Goal: Task Accomplishment & Management: Manage account settings

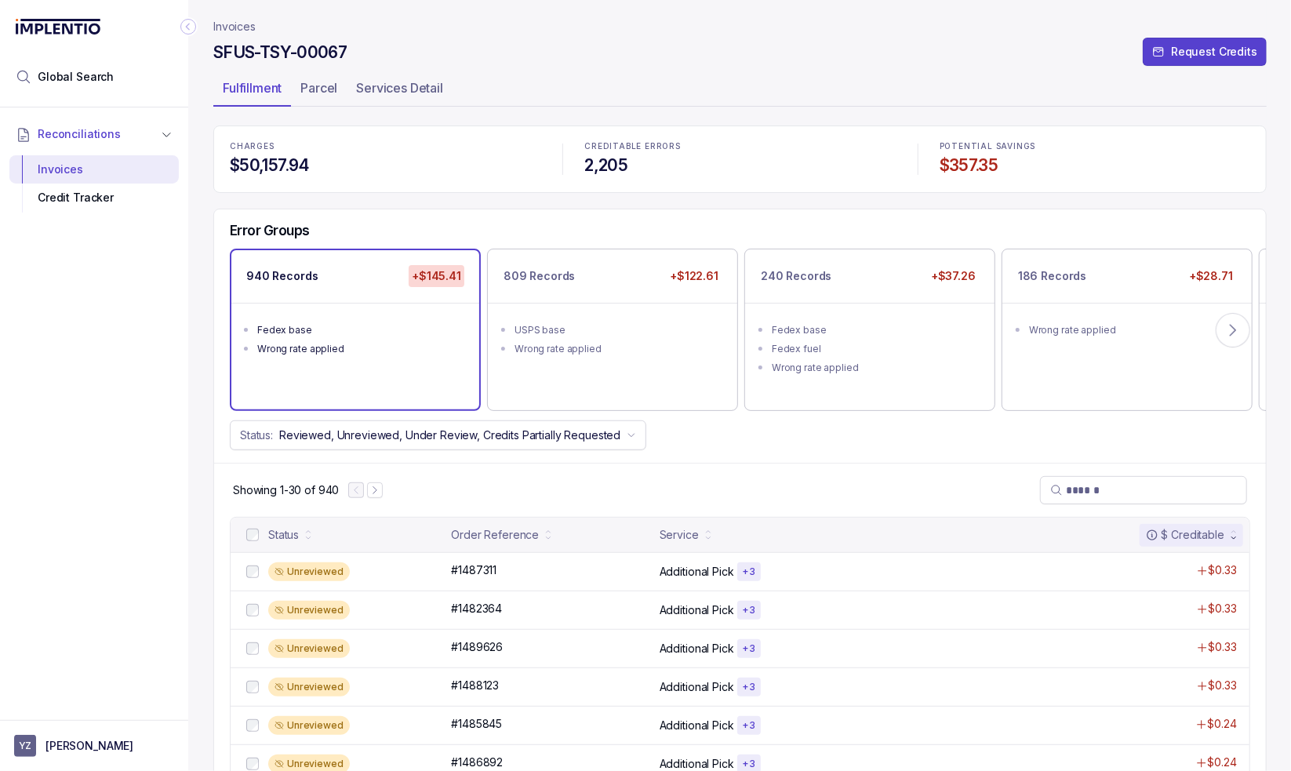
click at [235, 24] on p "Invoices" at bounding box center [234, 27] width 42 height 16
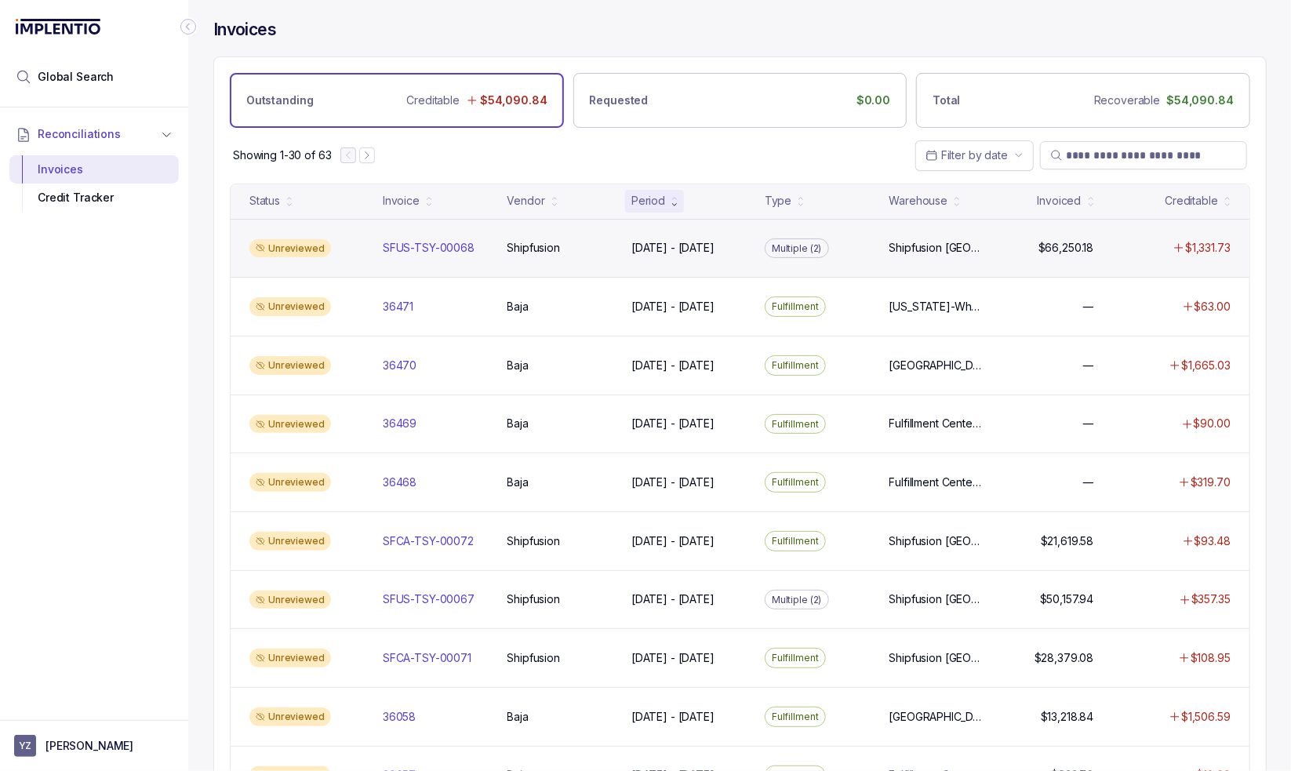
click at [518, 257] on div "Unreviewed SFUS-TSY-00068 SFUS-TSY-00068 Shipfusion Shipfusion [DATE] - [DATE] …" at bounding box center [740, 248] width 1019 height 59
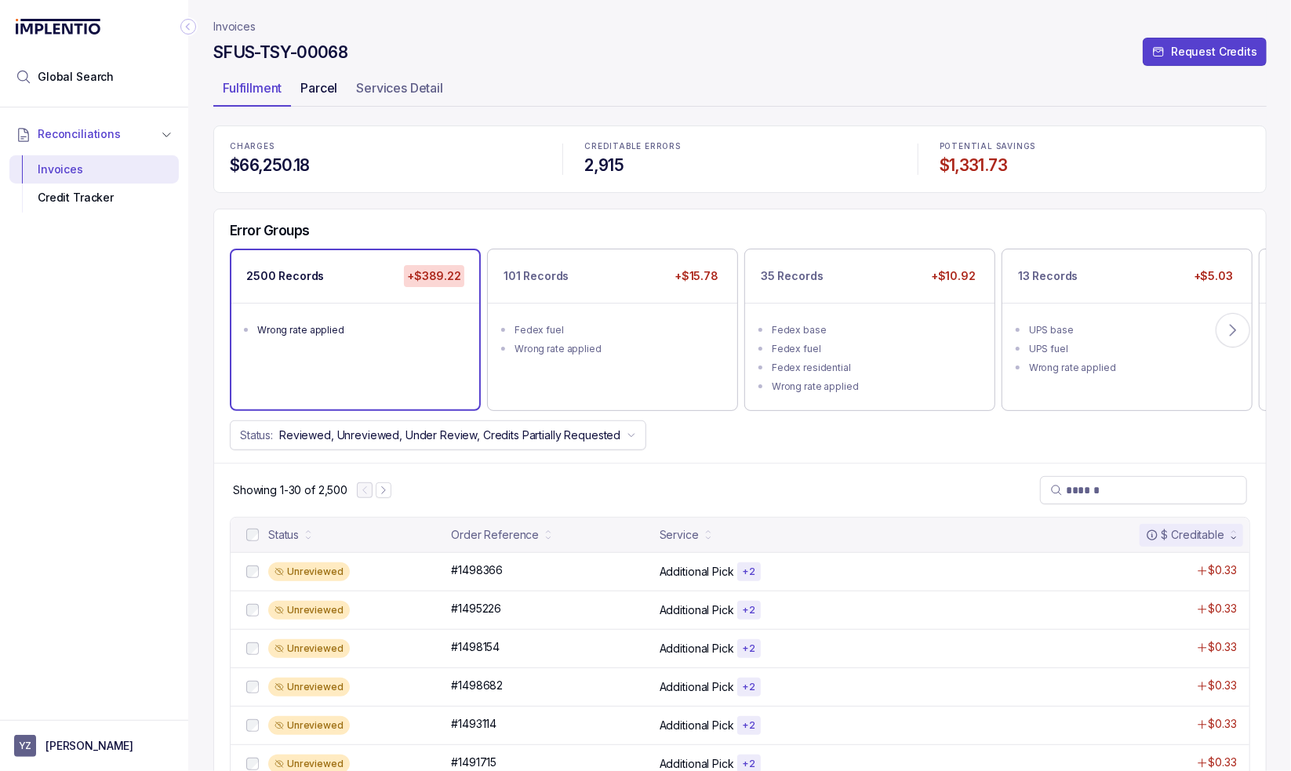
click at [315, 80] on p "Parcel" at bounding box center [318, 87] width 37 height 19
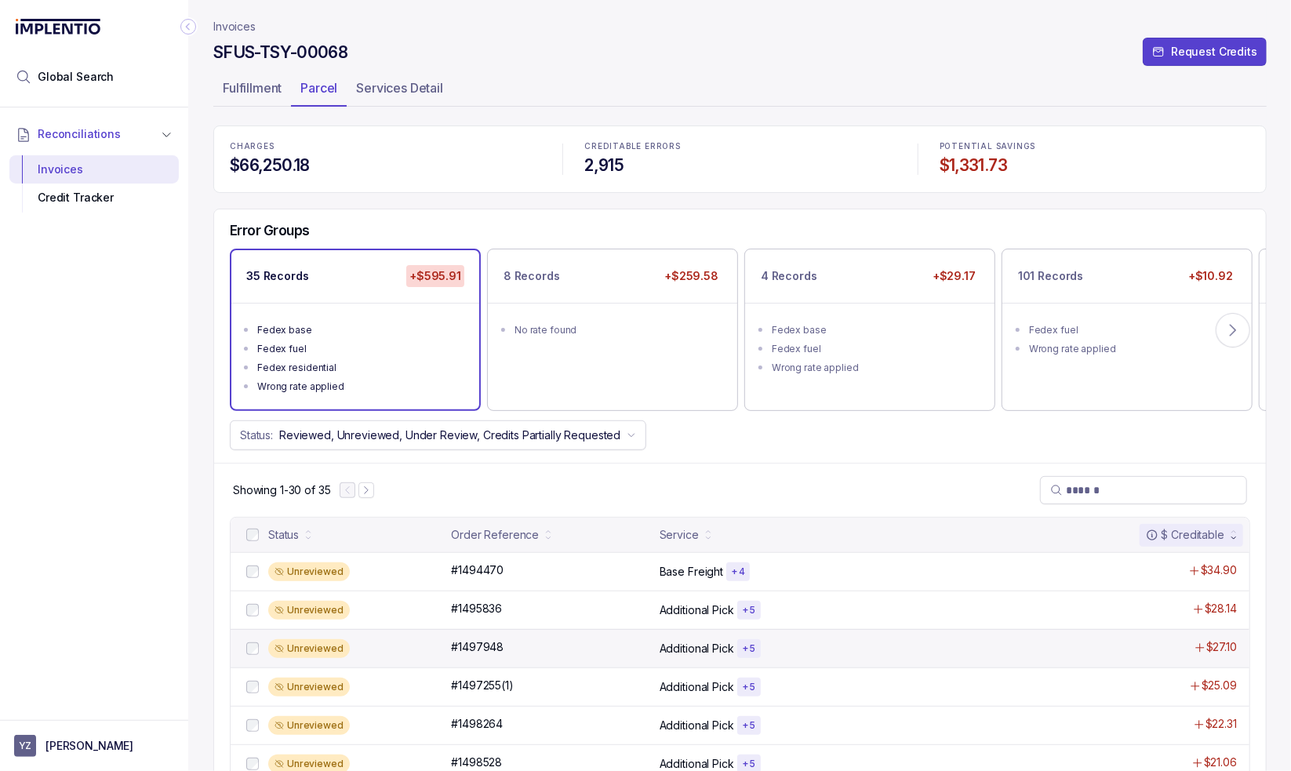
click at [723, 650] on p "Additional Pick" at bounding box center [697, 649] width 75 height 16
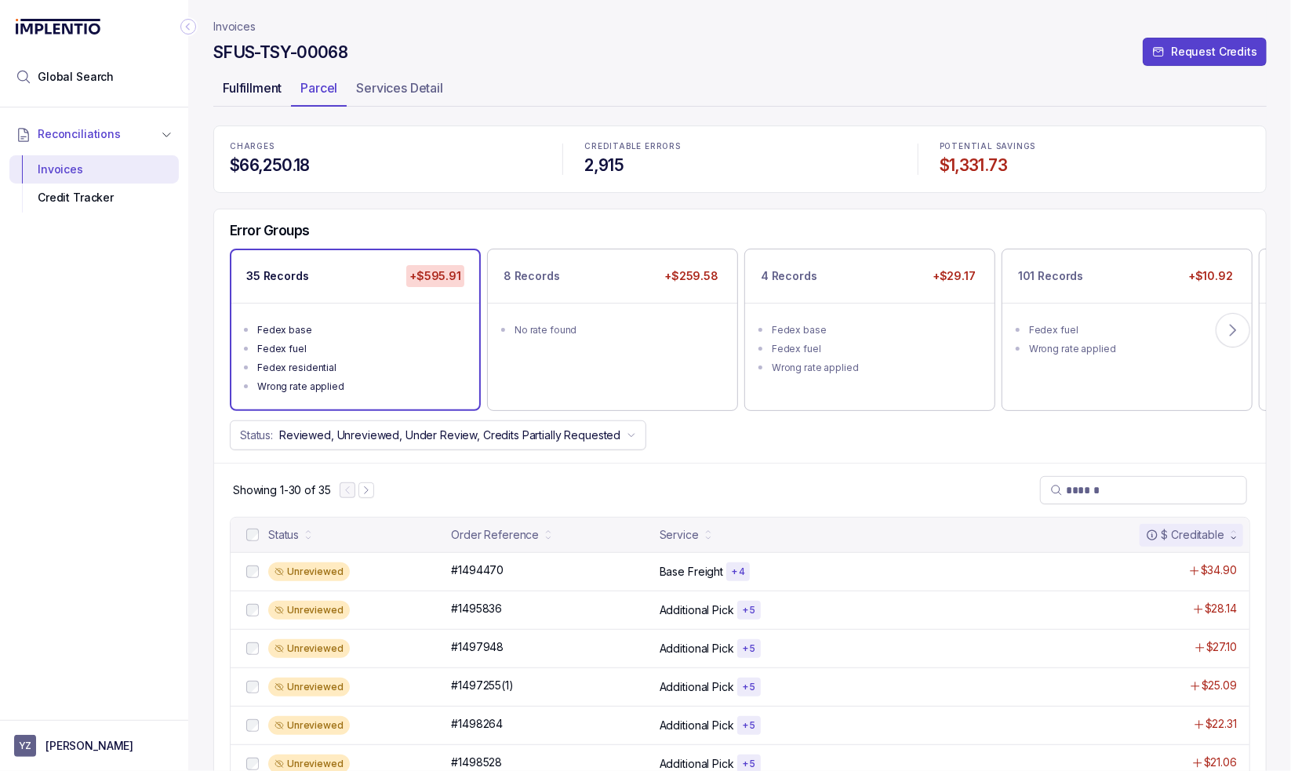
click at [236, 95] on p "Fulfillment" at bounding box center [252, 87] width 59 height 19
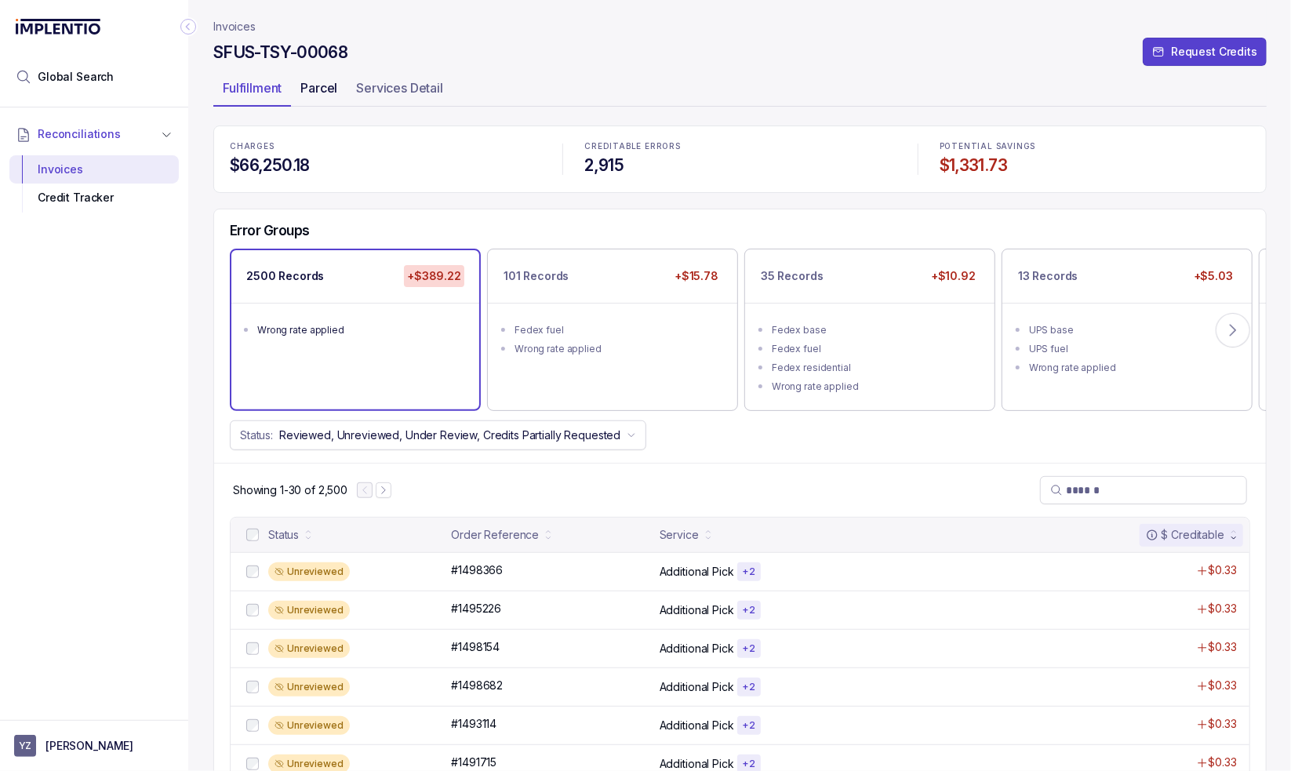
click at [325, 97] on div "Parcel" at bounding box center [319, 87] width 56 height 25
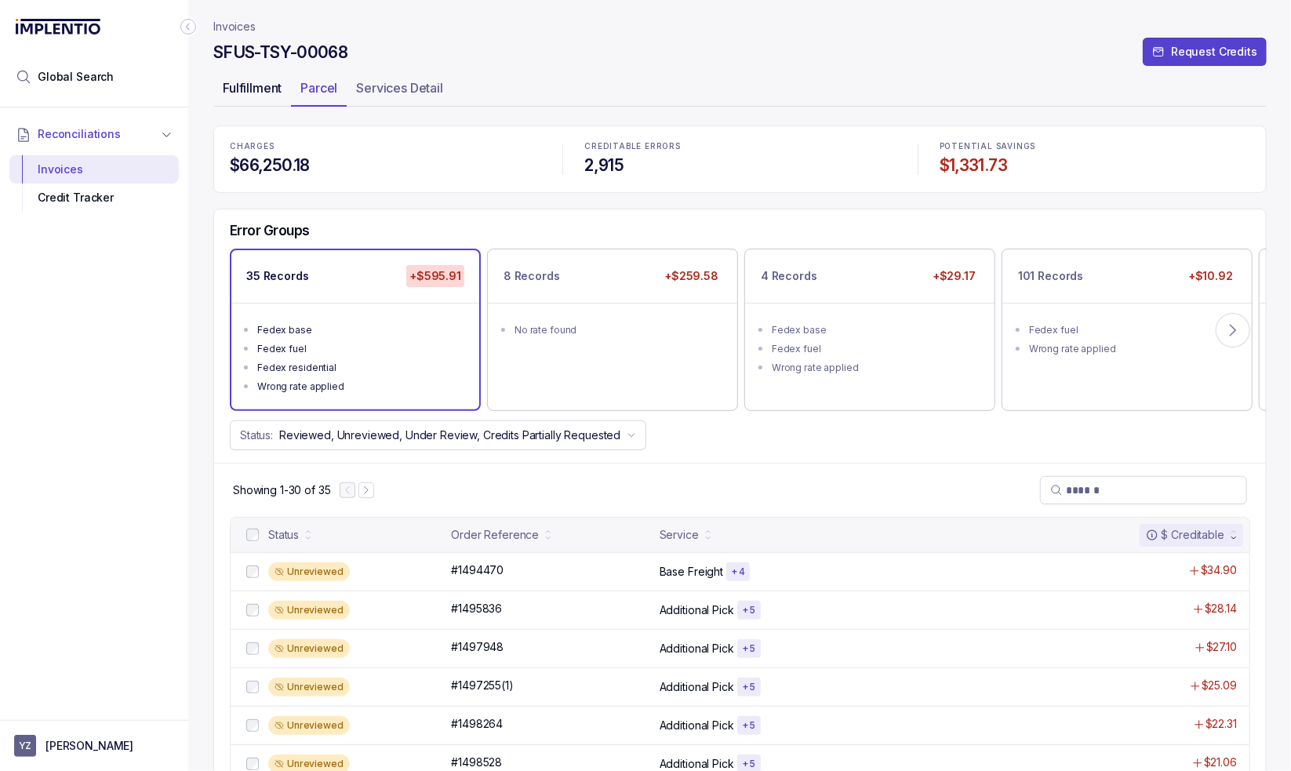
click at [254, 90] on p "Fulfillment" at bounding box center [252, 87] width 59 height 19
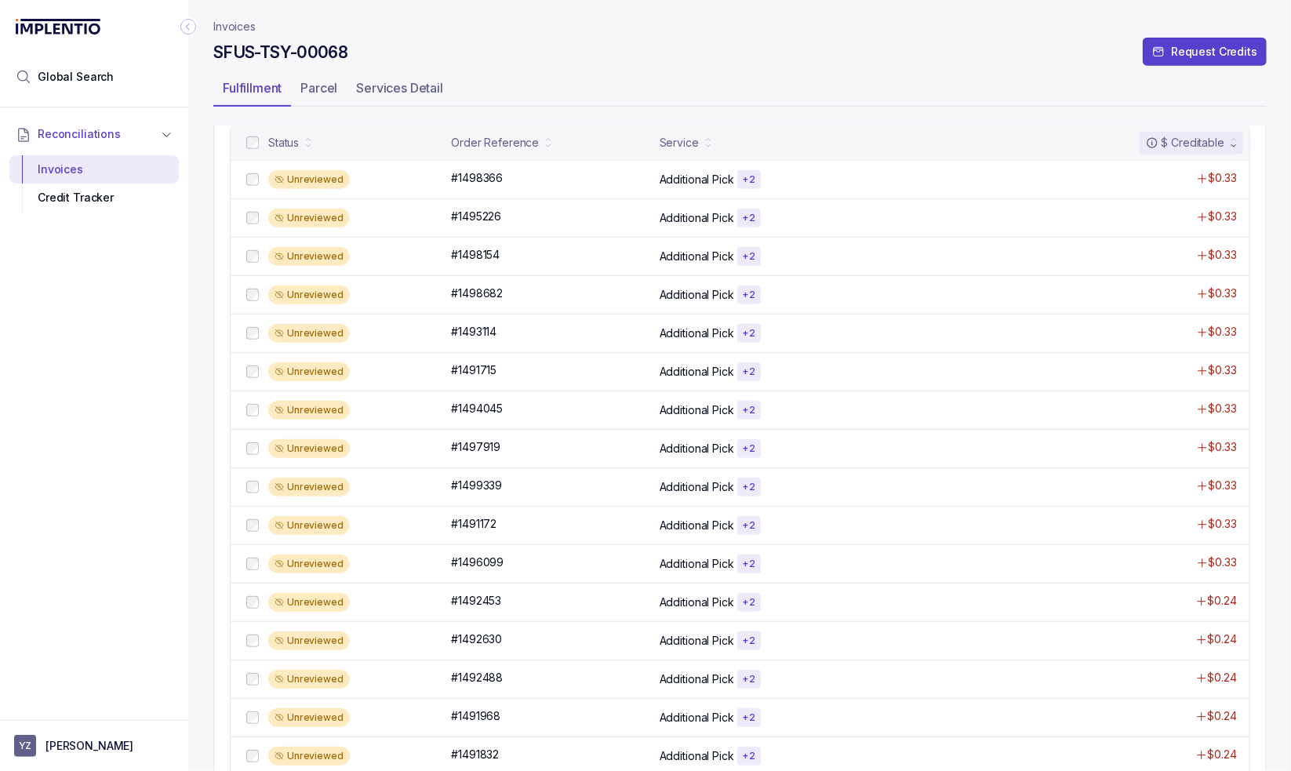
scroll to position [945, 0]
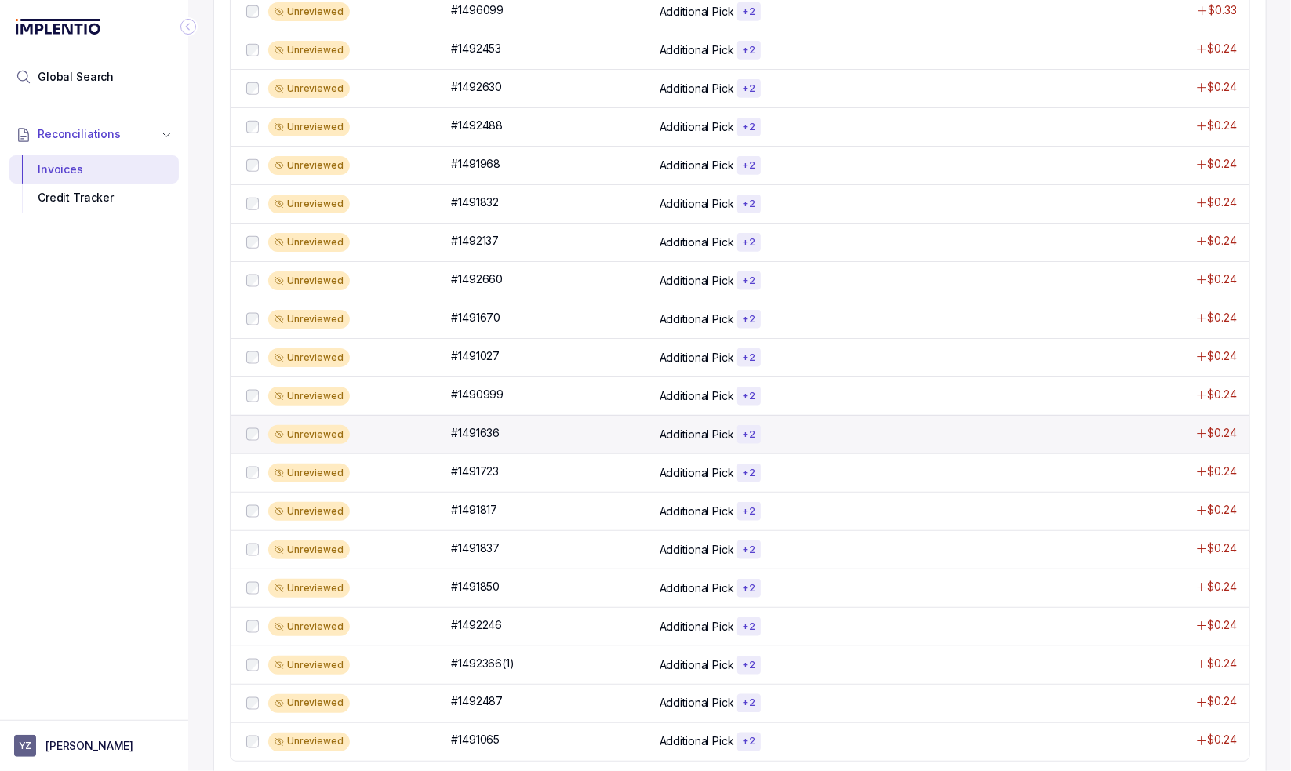
click at [738, 503] on div "+ 2" at bounding box center [749, 511] width 24 height 19
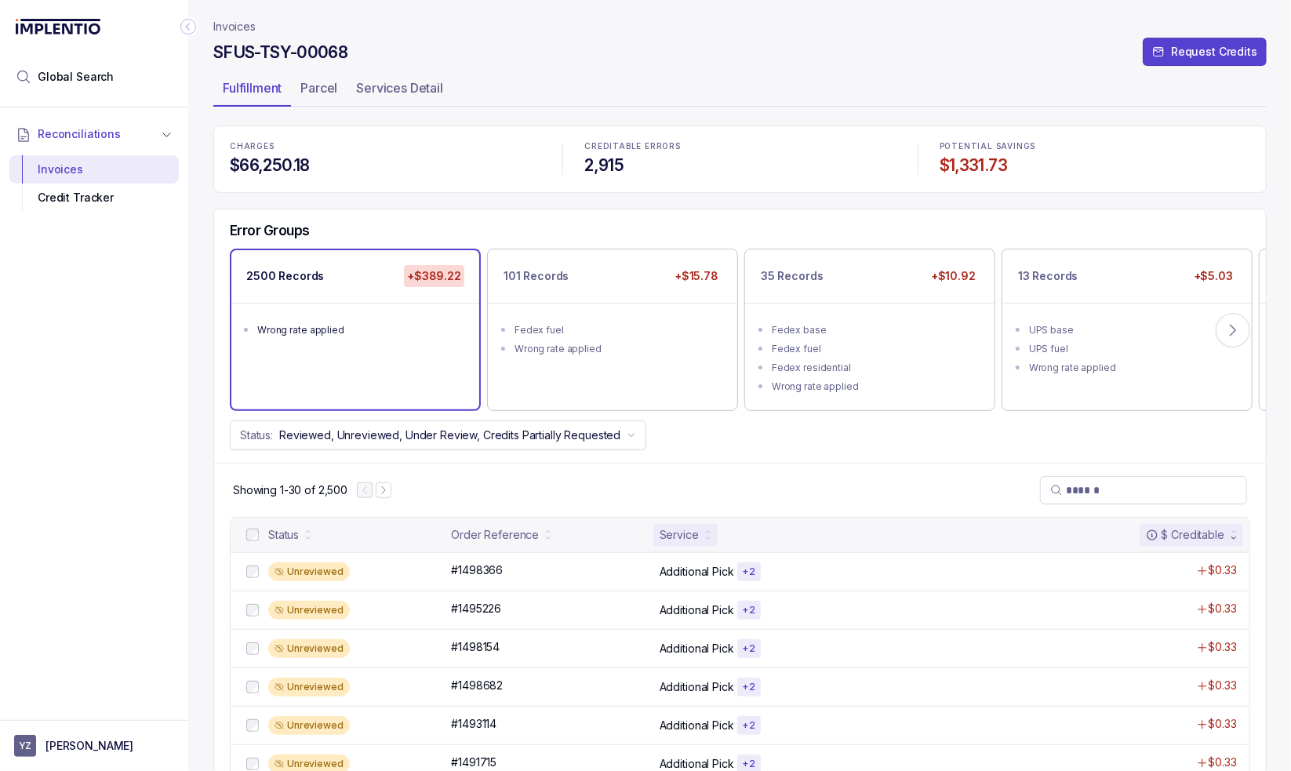
click at [700, 531] on div "Service" at bounding box center [685, 535] width 64 height 22
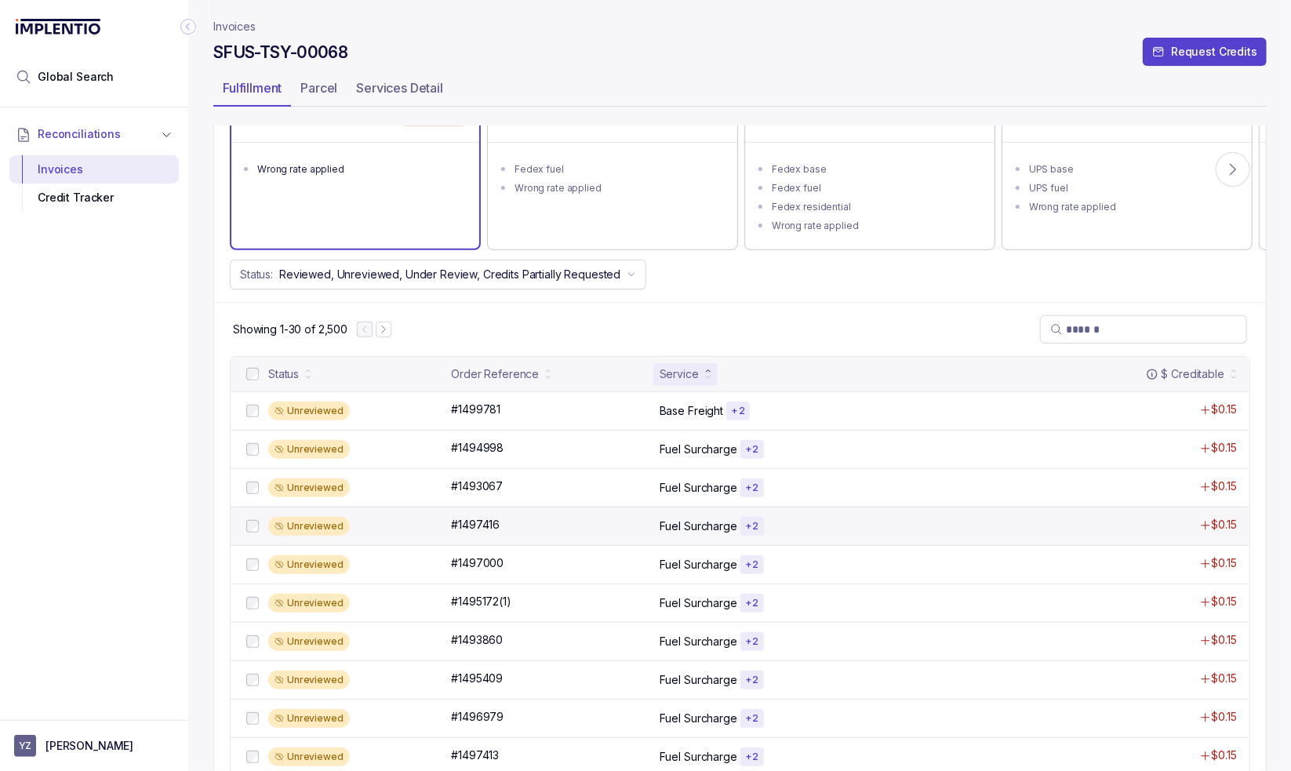
scroll to position [235, 0]
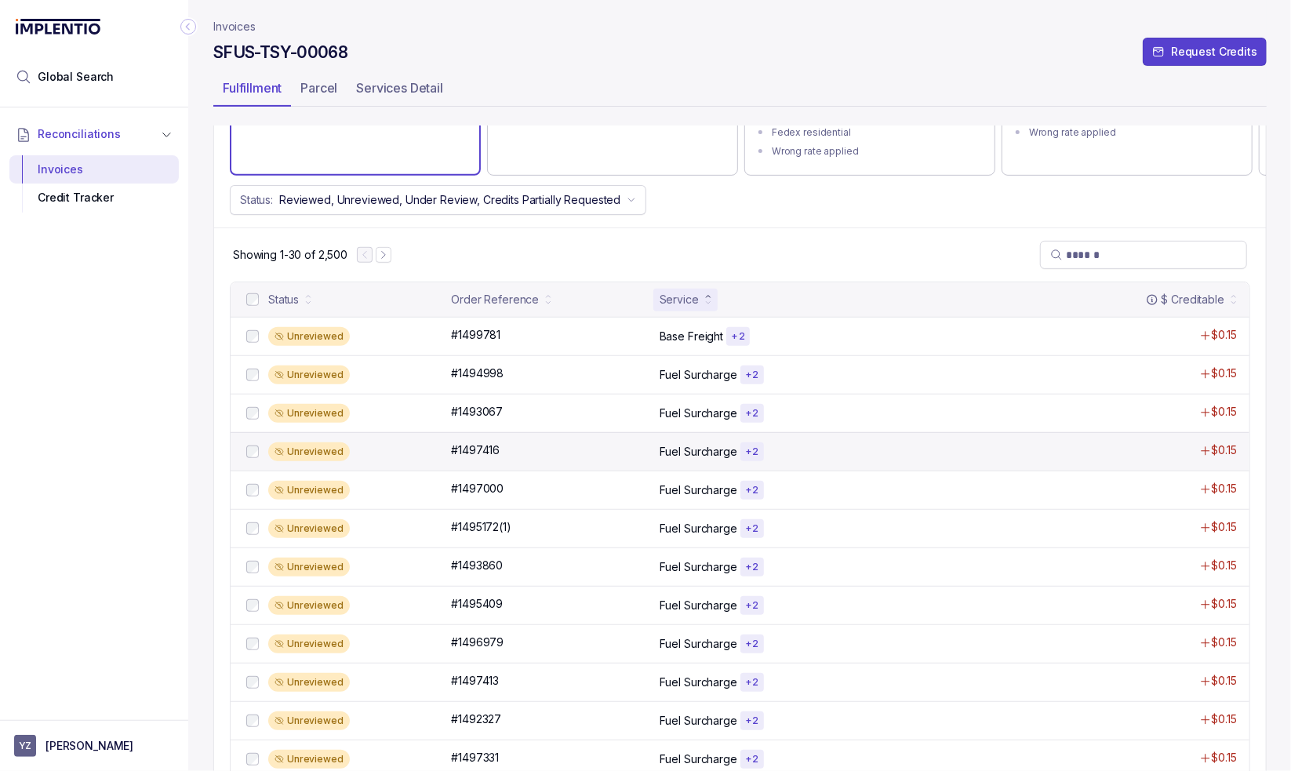
click at [700, 511] on div "Unreviewed #1495172(1) #1495172(1) Fuel Surcharge + 2 $0.15" at bounding box center [740, 528] width 1019 height 38
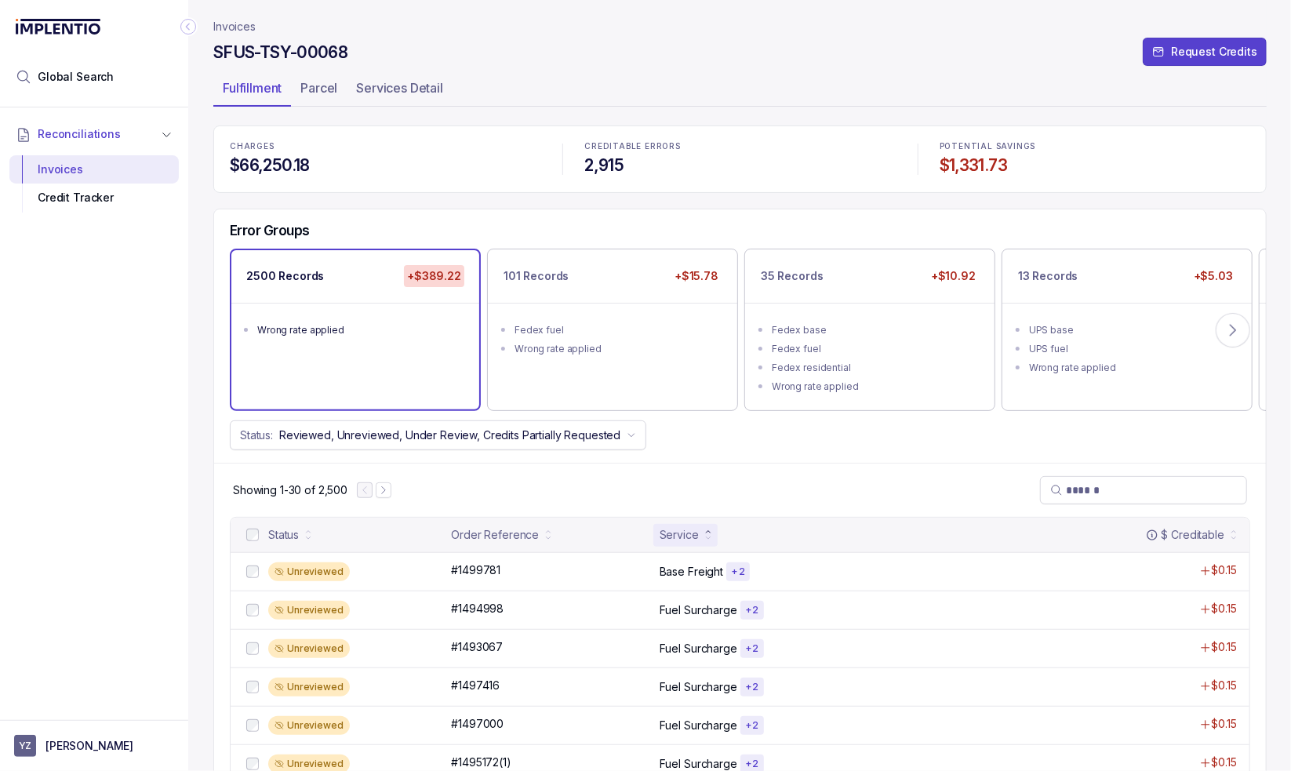
click at [1236, 326] on icon at bounding box center [1233, 330] width 16 height 16
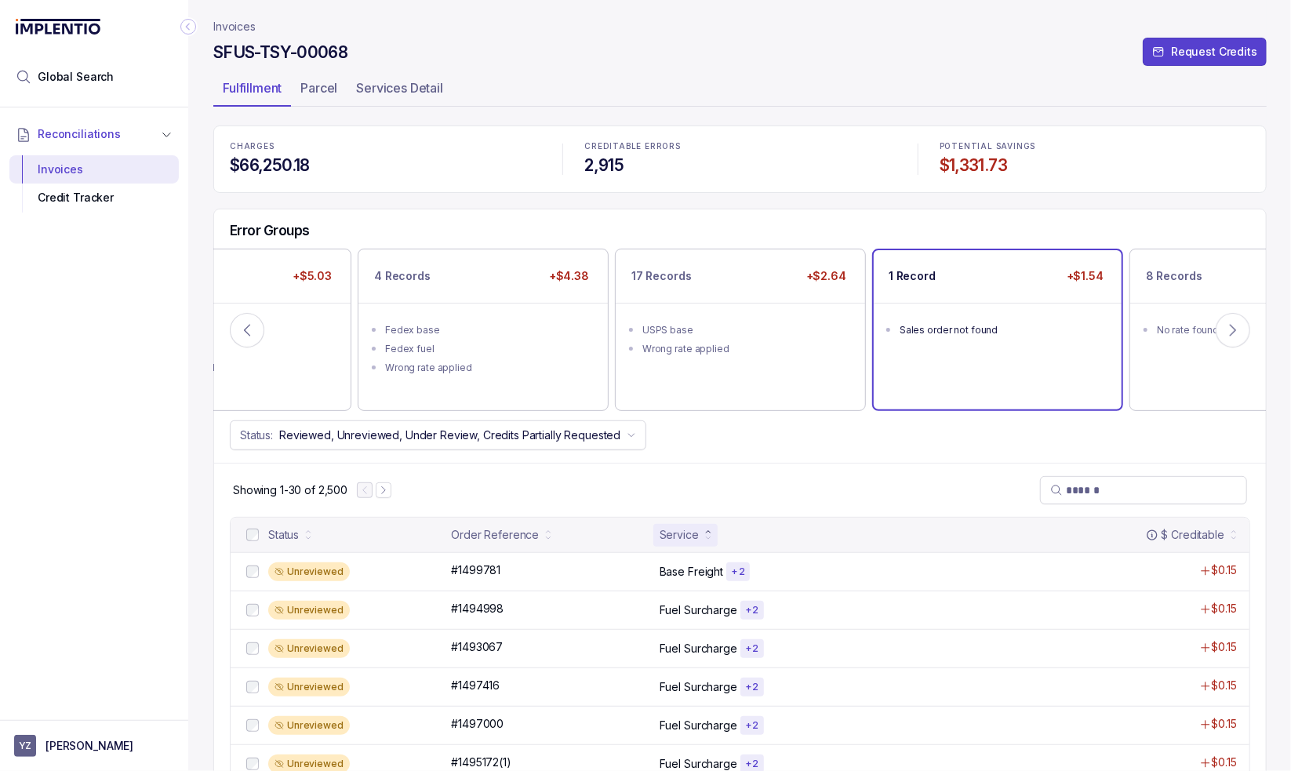
click at [990, 323] on div "Sales order not found" at bounding box center [1003, 330] width 206 height 16
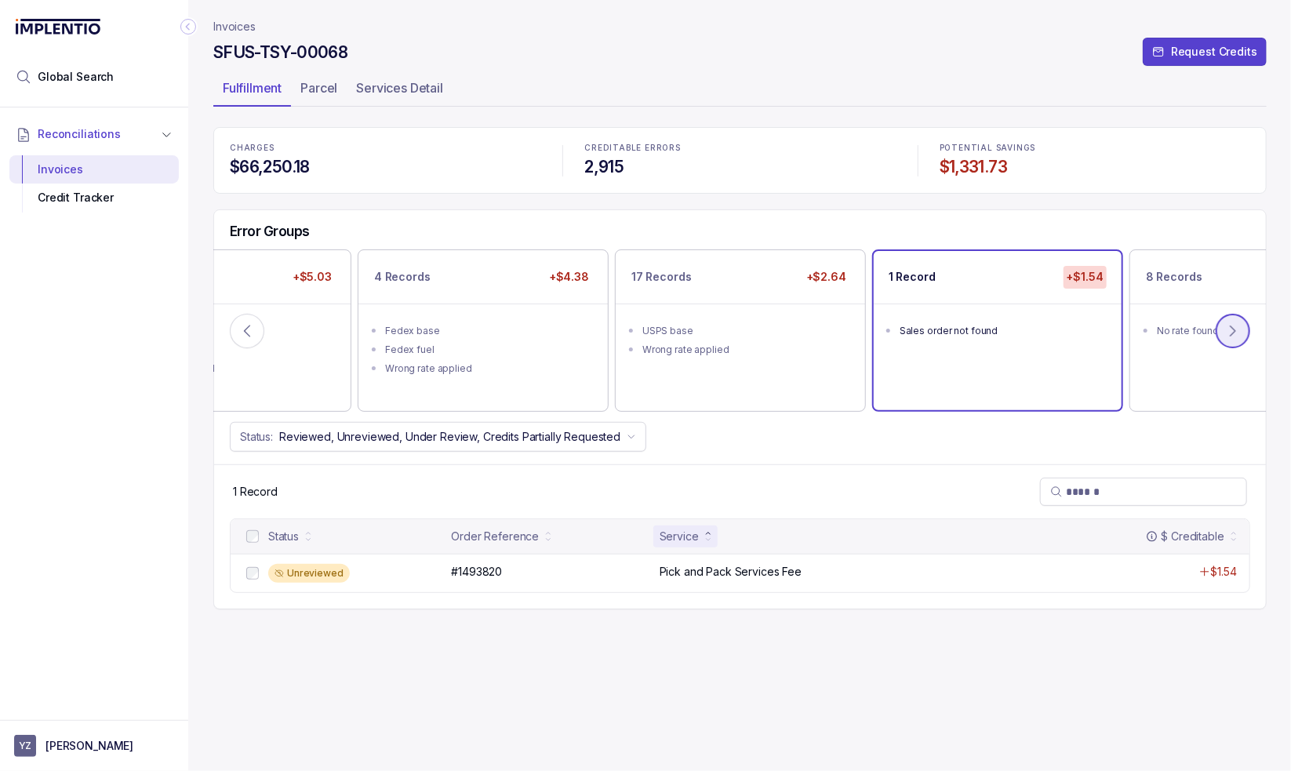
click at [1223, 329] on button at bounding box center [1233, 331] width 35 height 35
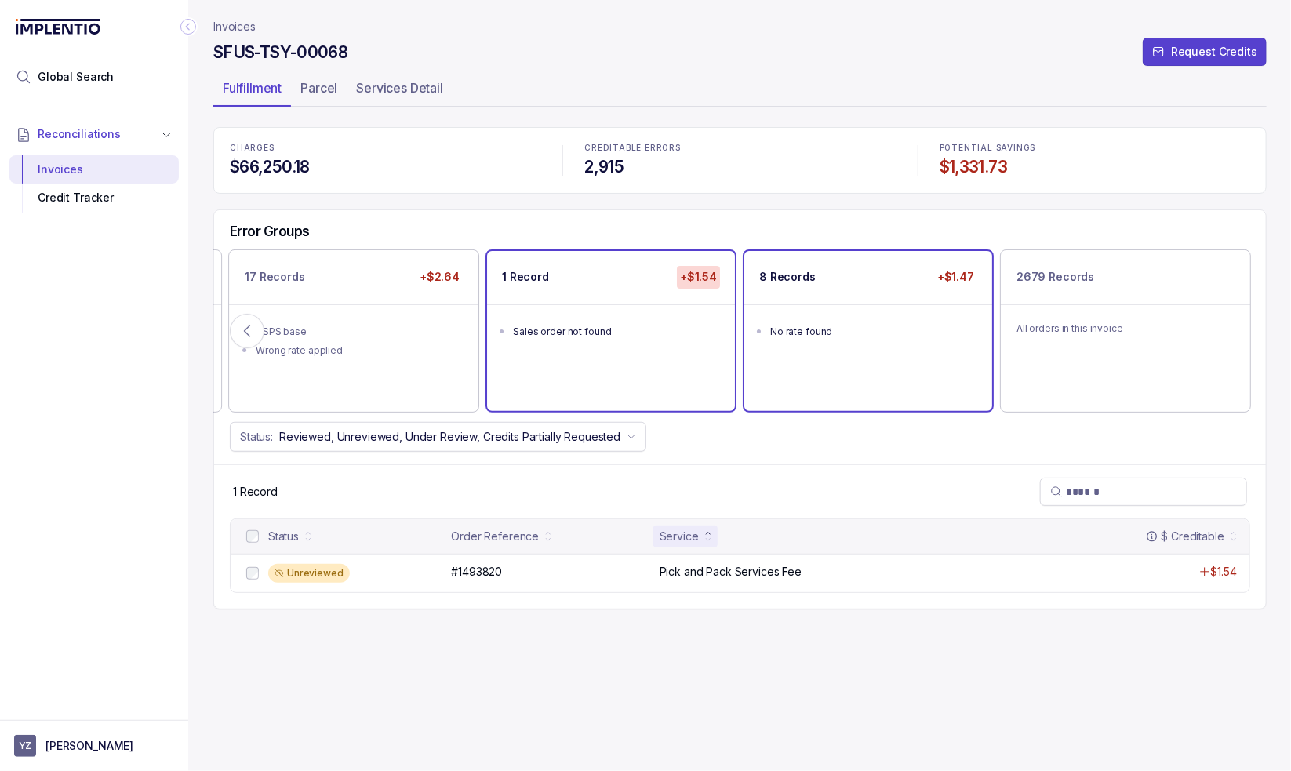
click at [875, 335] on div "No rate found" at bounding box center [873, 332] width 206 height 16
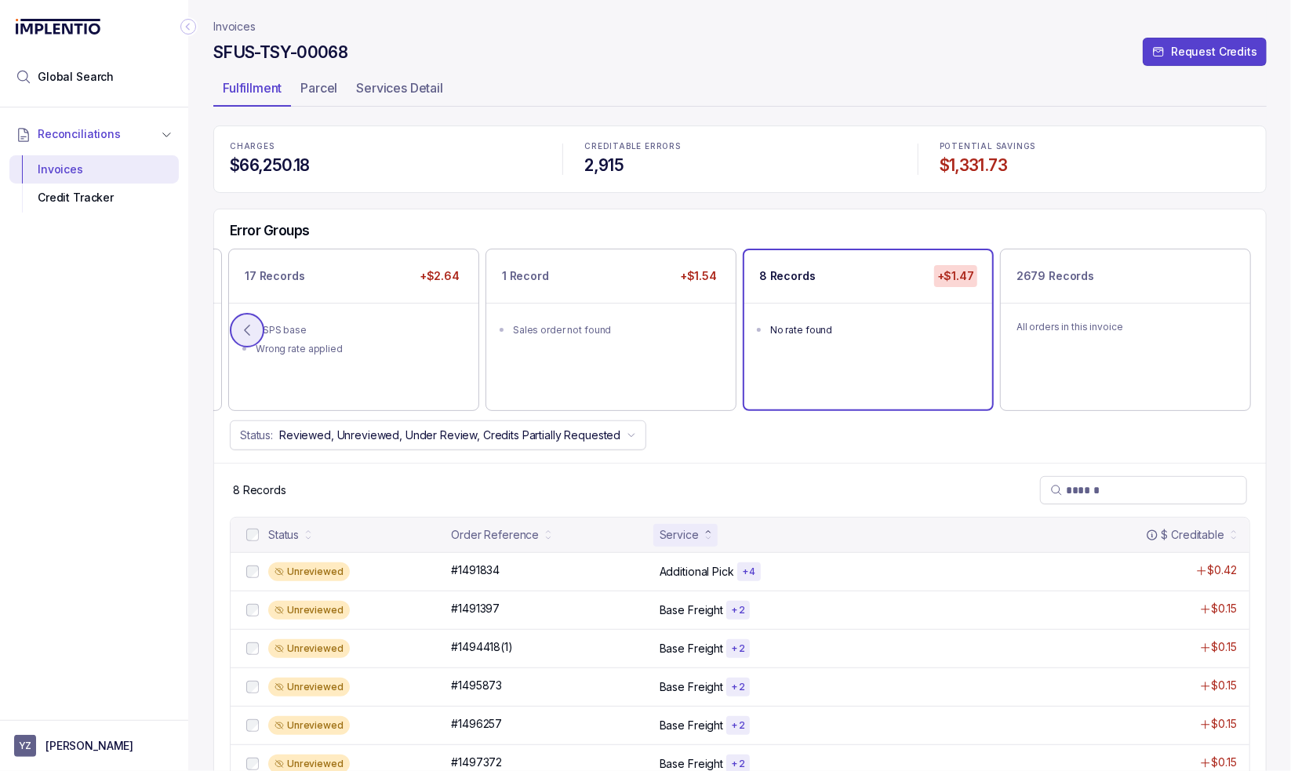
click at [243, 326] on icon at bounding box center [247, 330] width 16 height 16
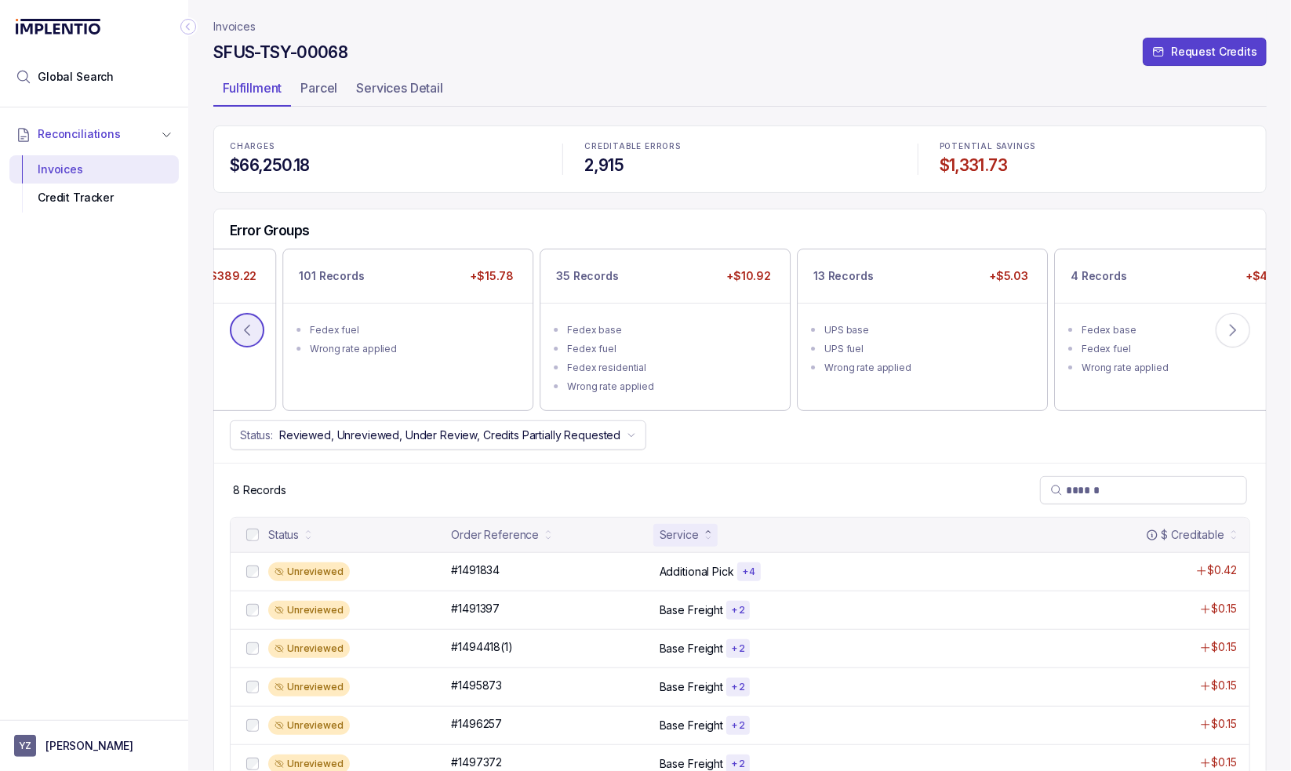
click at [243, 326] on icon at bounding box center [247, 330] width 16 height 16
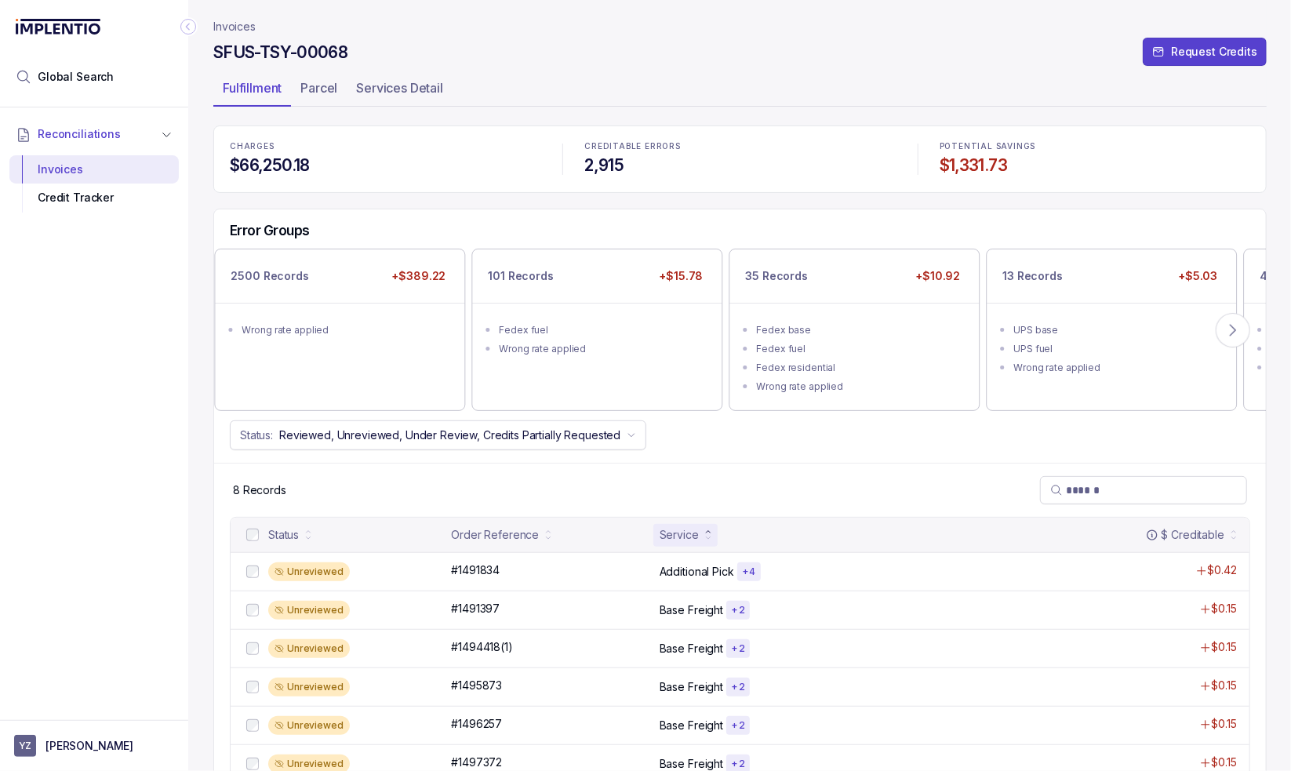
click at [244, 326] on ul "Wrong rate applied" at bounding box center [339, 328] width 249 height 51
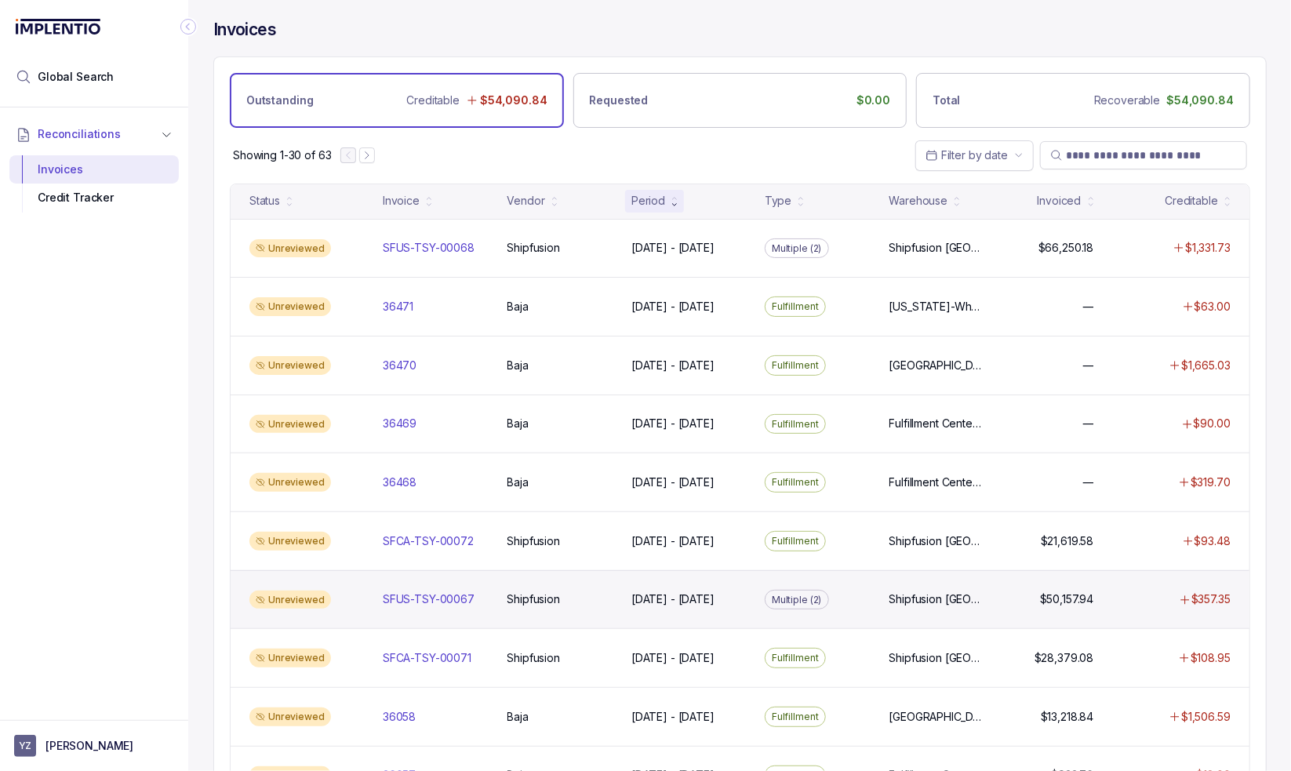
click at [489, 608] on div "Unreviewed SFUS-TSY-00067 SFUS-TSY-00067 Shipfusion Shipfusion [DATE] - [DATE] …" at bounding box center [740, 599] width 1019 height 59
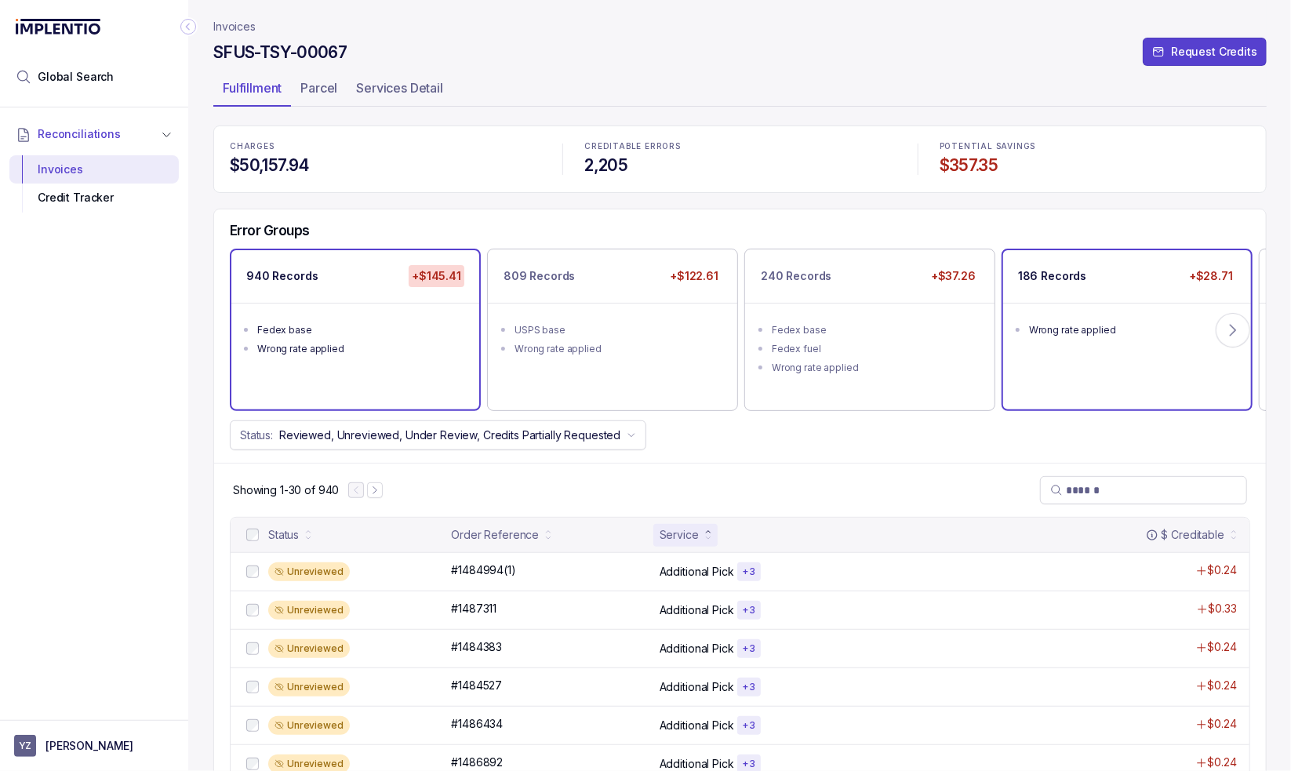
drag, startPoint x: 1162, startPoint y: 360, endPoint x: 1178, endPoint y: 351, distance: 17.9
click at [1161, 360] on div "186 Records +$28.71 Wrong rate applied" at bounding box center [1127, 329] width 248 height 159
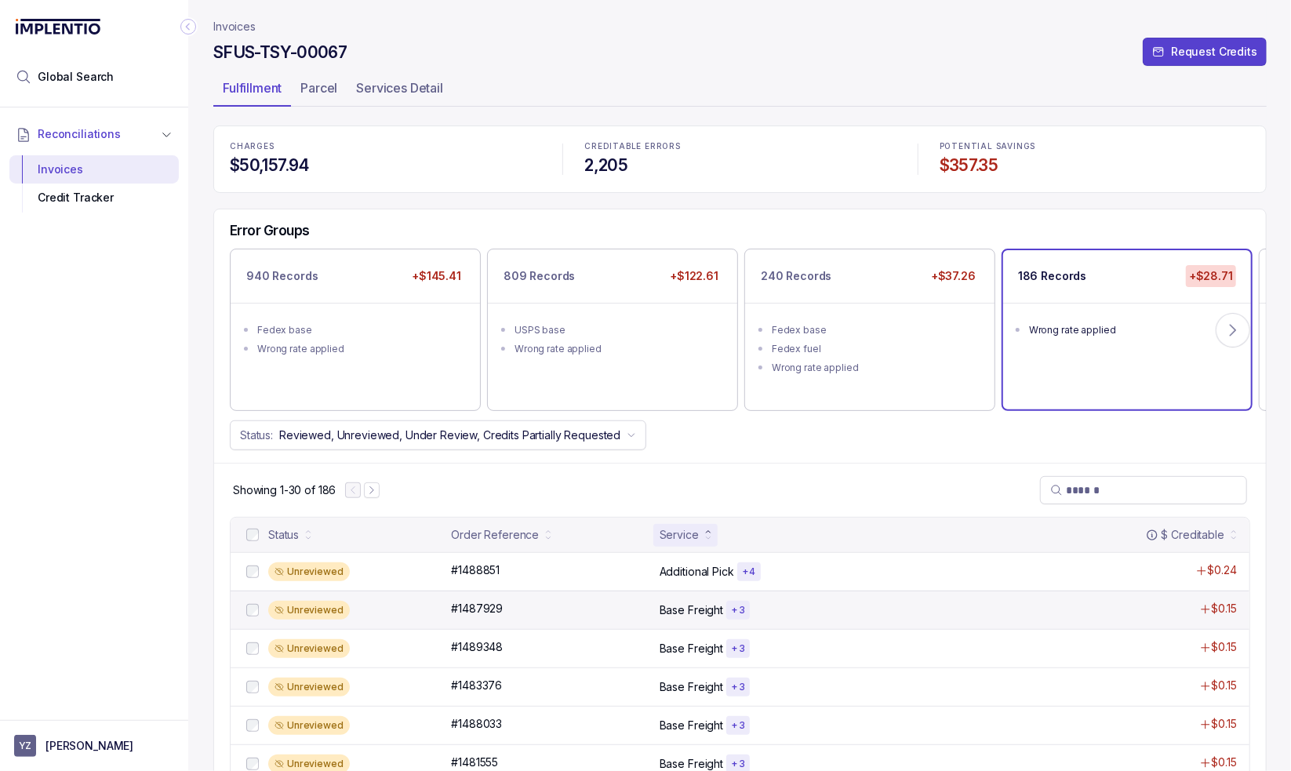
click at [907, 605] on div "Base Freight + 3" at bounding box center [844, 610] width 369 height 19
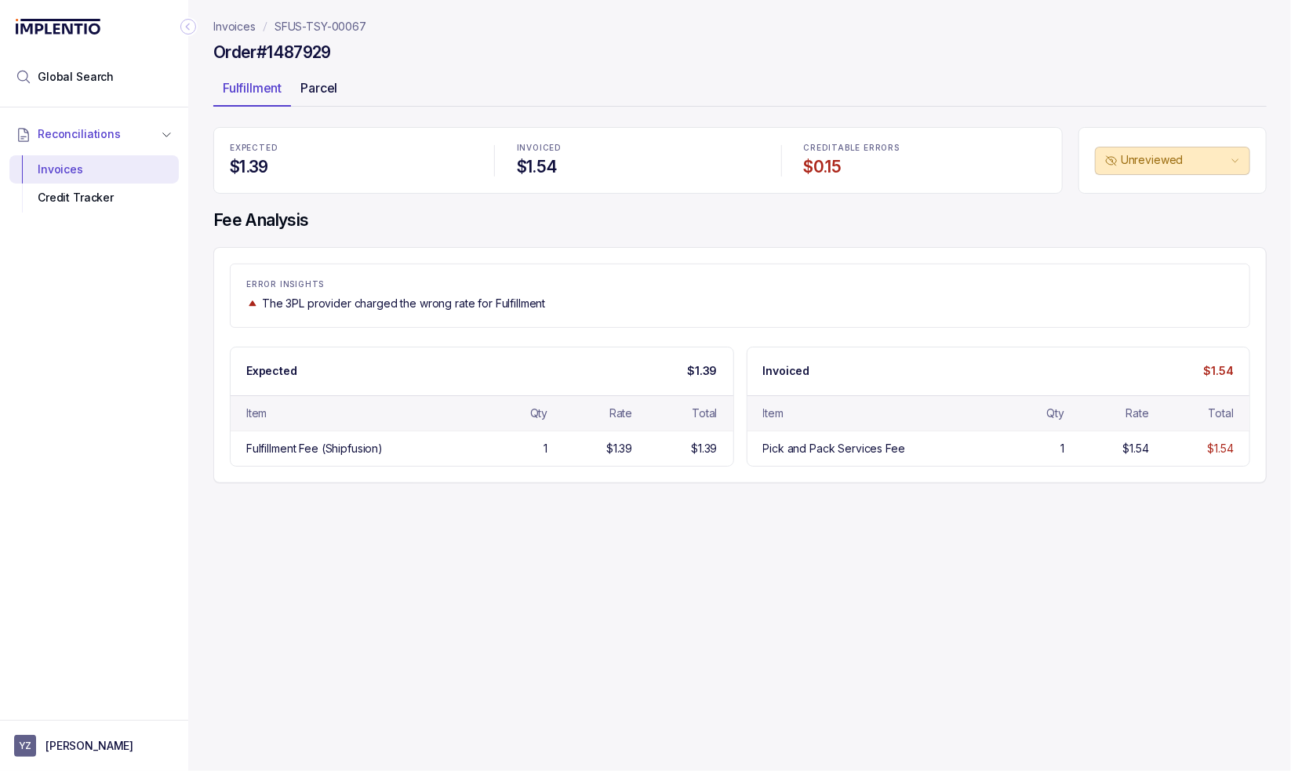
click at [322, 99] on div "Parcel" at bounding box center [319, 87] width 56 height 25
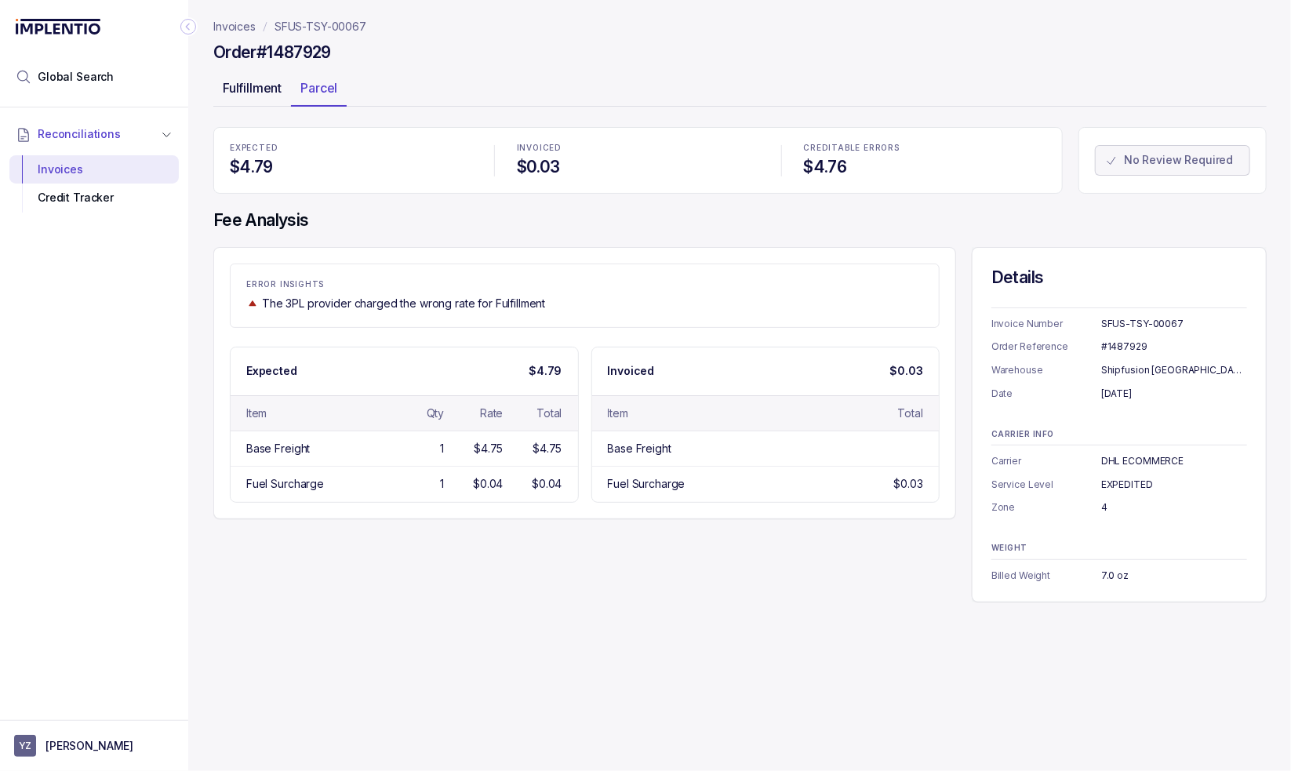
click at [258, 99] on div "Fulfillment" at bounding box center [252, 87] width 78 height 25
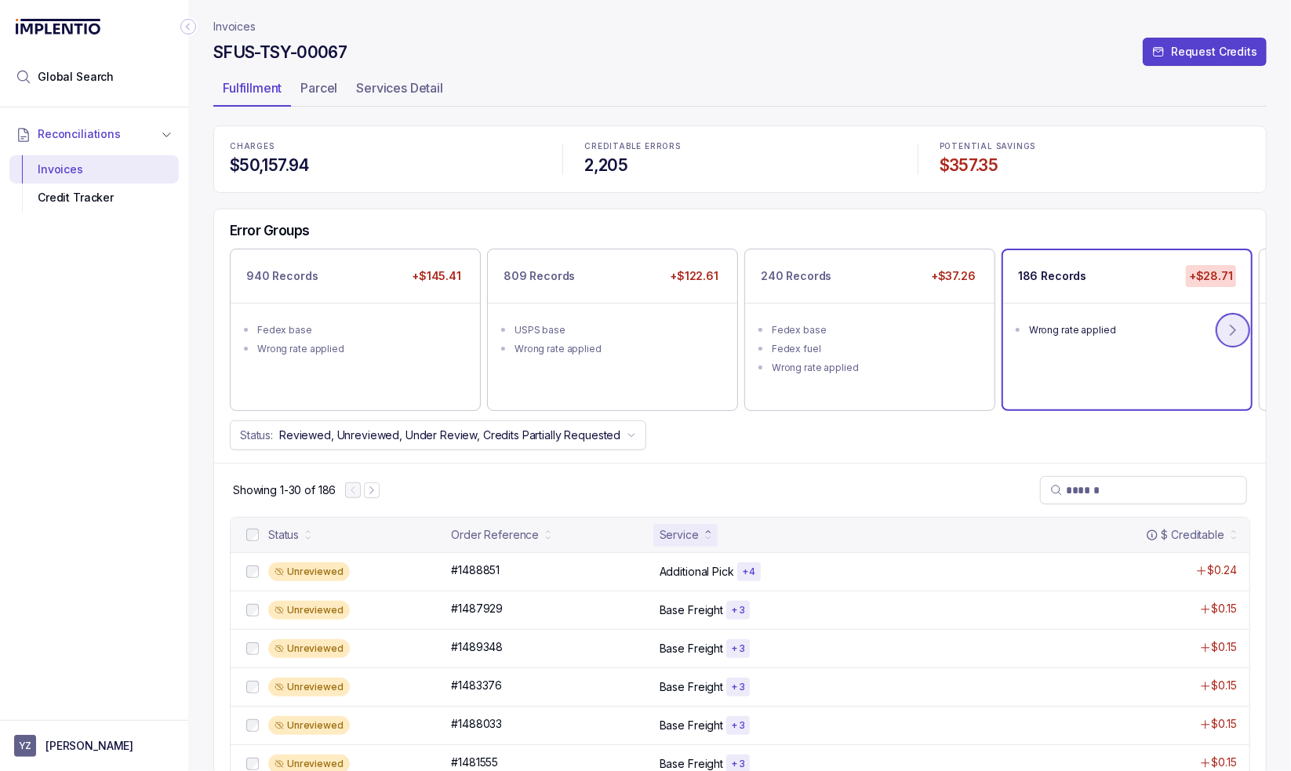
click at [1218, 334] on button at bounding box center [1233, 330] width 35 height 35
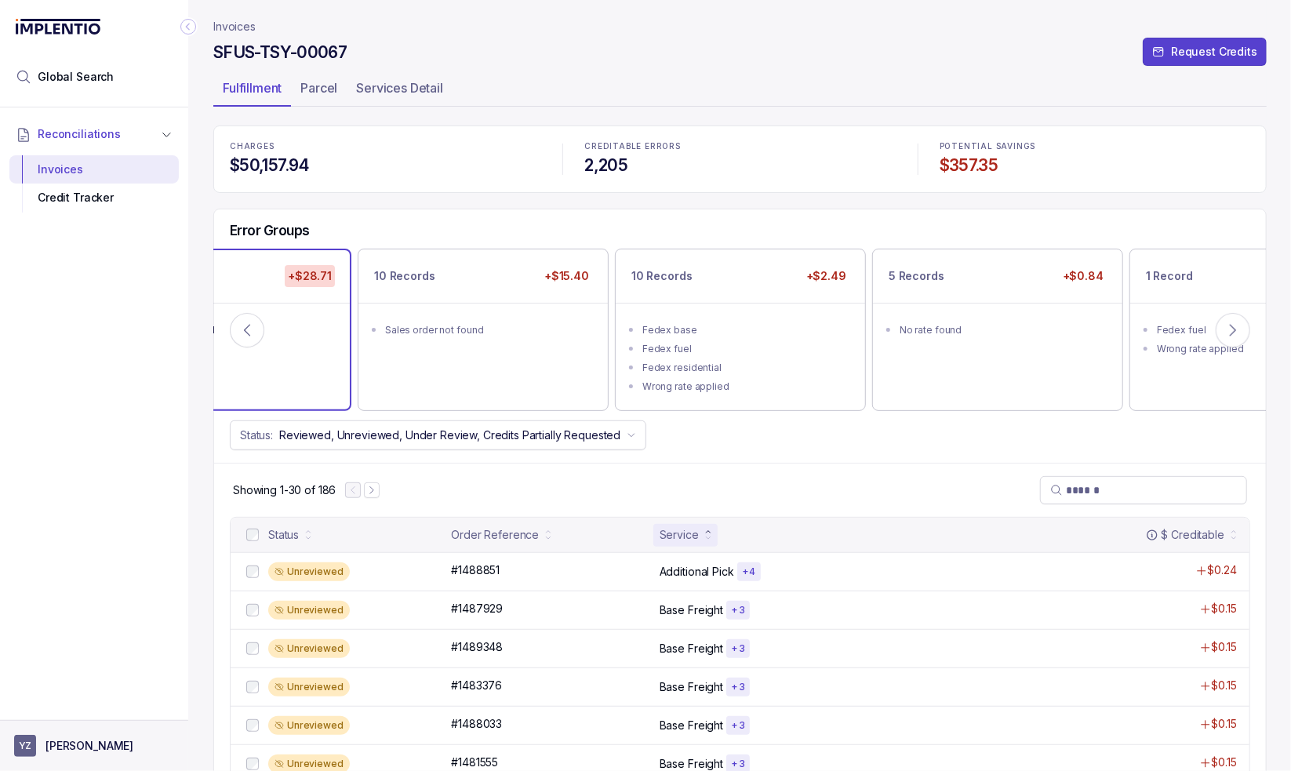
click at [96, 747] on p "[PERSON_NAME]" at bounding box center [90, 746] width 88 height 16
click at [89, 719] on p "Logout" at bounding box center [103, 712] width 130 height 16
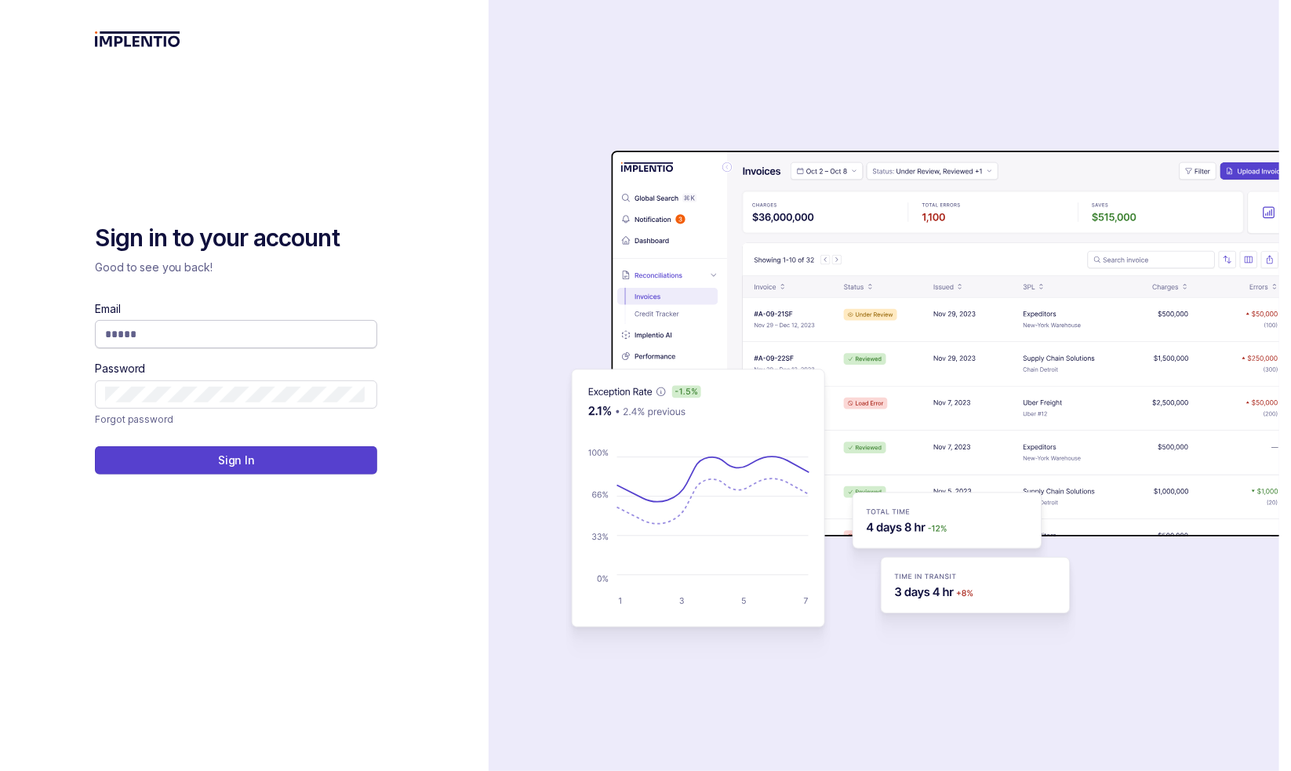
click at [271, 340] on input "Email" at bounding box center [234, 334] width 259 height 16
type input "*"
type input "**********"
